Goal: Information Seeking & Learning: Check status

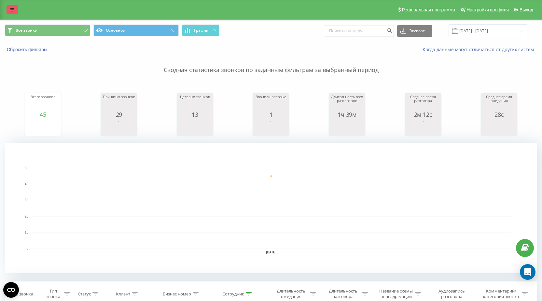
click at [11, 9] on icon at bounding box center [12, 9] width 4 height 5
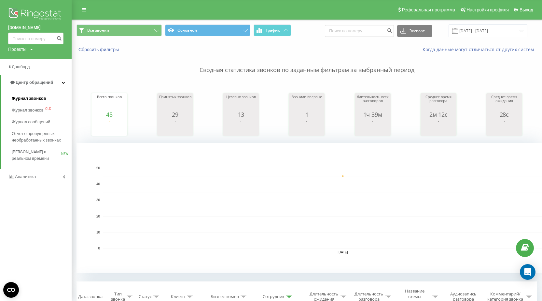
click at [23, 101] on span "Журнал звонков" at bounding box center [29, 98] width 34 height 7
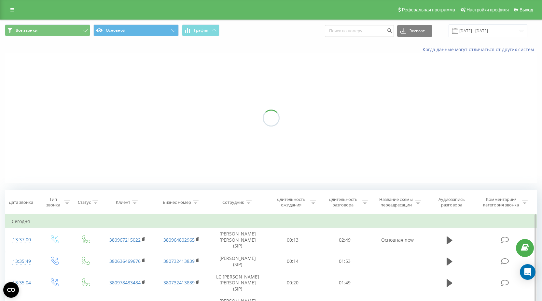
click at [247, 203] on icon at bounding box center [249, 201] width 6 height 3
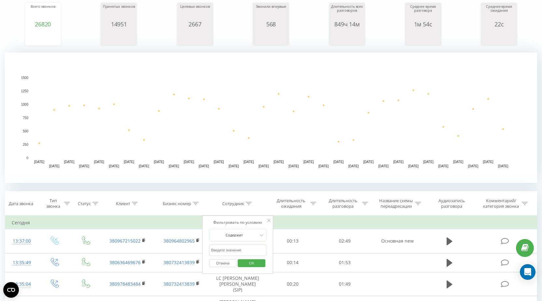
scroll to position [98, 0]
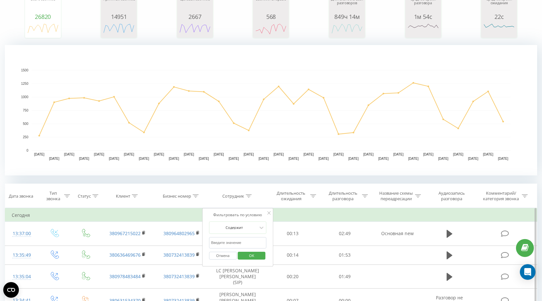
drag, startPoint x: 135, startPoint y: 196, endPoint x: 142, endPoint y: 212, distance: 17.2
click at [135, 196] on icon at bounding box center [135, 195] width 6 height 3
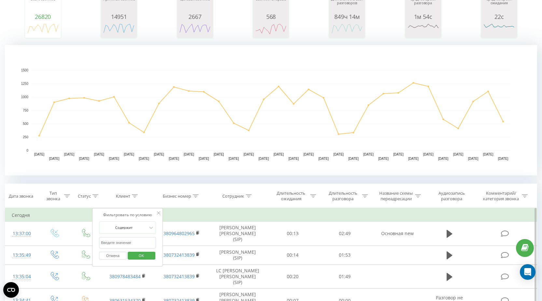
click at [121, 241] on input "text" at bounding box center [127, 242] width 57 height 11
paste input "0679283102"
type input "0679283102"
click button "OK" at bounding box center [142, 255] width 28 height 8
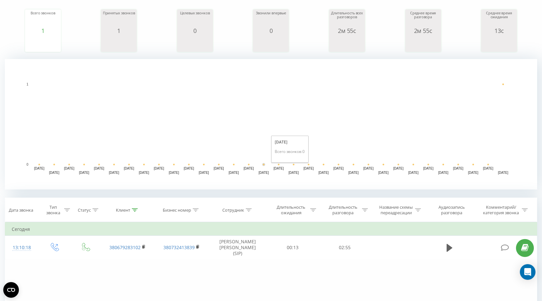
scroll to position [111, 0]
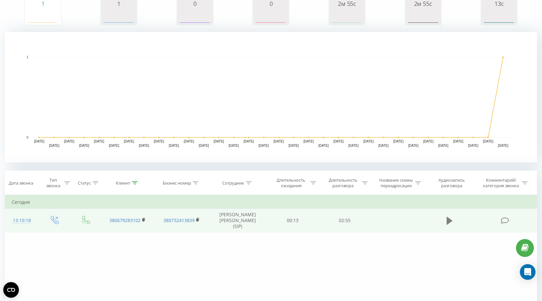
click at [450, 219] on icon at bounding box center [450, 221] width 6 height 8
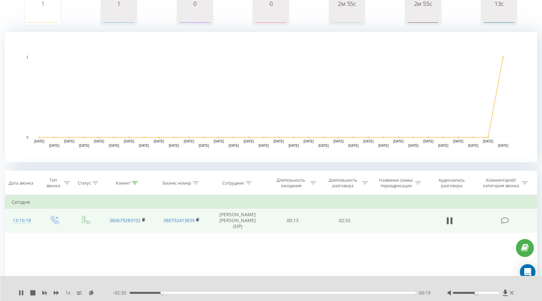
click at [339, 293] on div "00:19" at bounding box center [273, 292] width 286 height 2
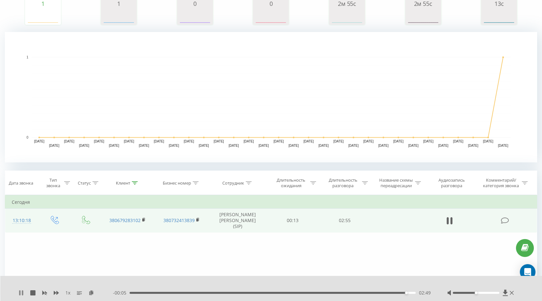
click at [21, 294] on icon at bounding box center [21, 292] width 5 height 5
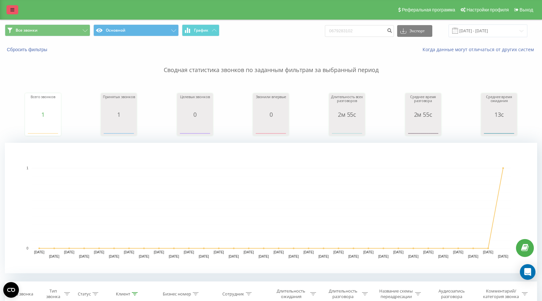
click at [14, 10] on icon at bounding box center [12, 9] width 4 height 5
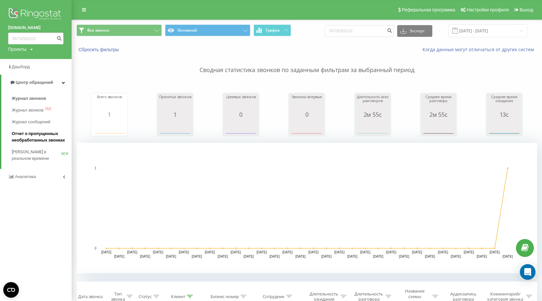
click at [29, 136] on span "Отчет о пропущенных необработанных звонках" at bounding box center [40, 136] width 57 height 13
click at [21, 100] on span "Журнал звонков" at bounding box center [29, 98] width 34 height 7
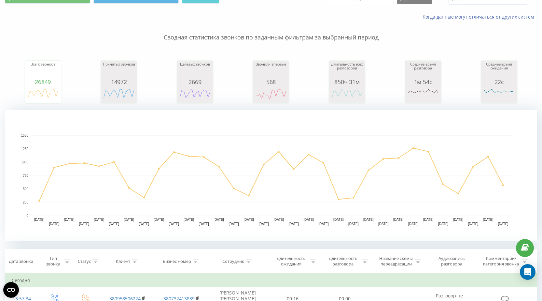
scroll to position [98, 0]
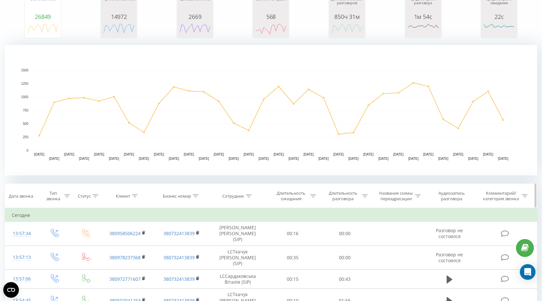
click at [248, 197] on icon at bounding box center [249, 195] width 6 height 3
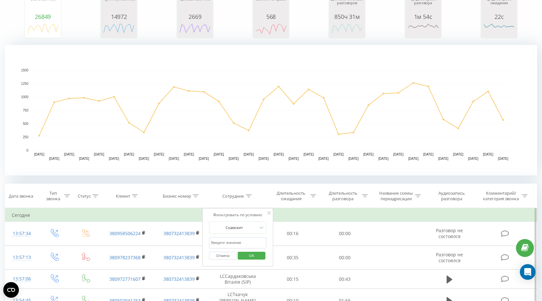
click at [233, 244] on input "text" at bounding box center [237, 242] width 57 height 11
type input "[PERSON_NAME]"
click at [248, 256] on span "OK" at bounding box center [252, 255] width 18 height 10
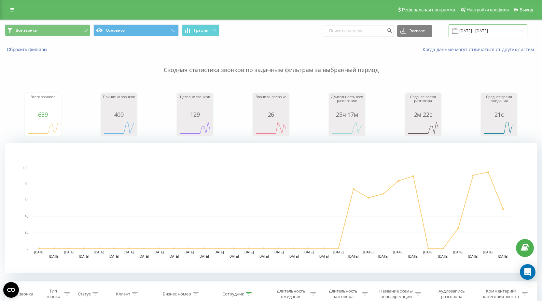
click at [486, 31] on input "[DATE] - [DATE]" at bounding box center [488, 30] width 79 height 13
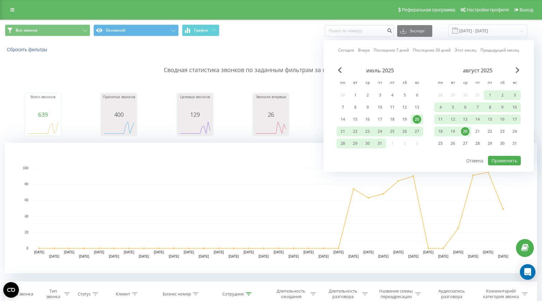
click at [465, 131] on div "20" at bounding box center [465, 131] width 8 height 8
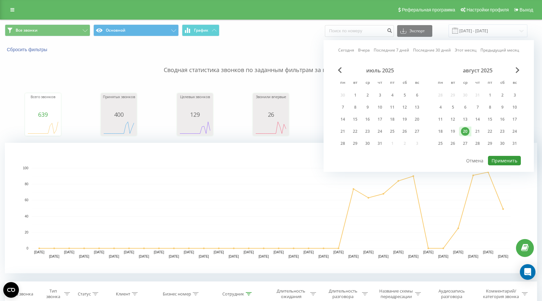
click at [505, 159] on button "Применить" at bounding box center [504, 160] width 33 height 9
type input "[DATE] - [DATE]"
